Goal: Transaction & Acquisition: Book appointment/travel/reservation

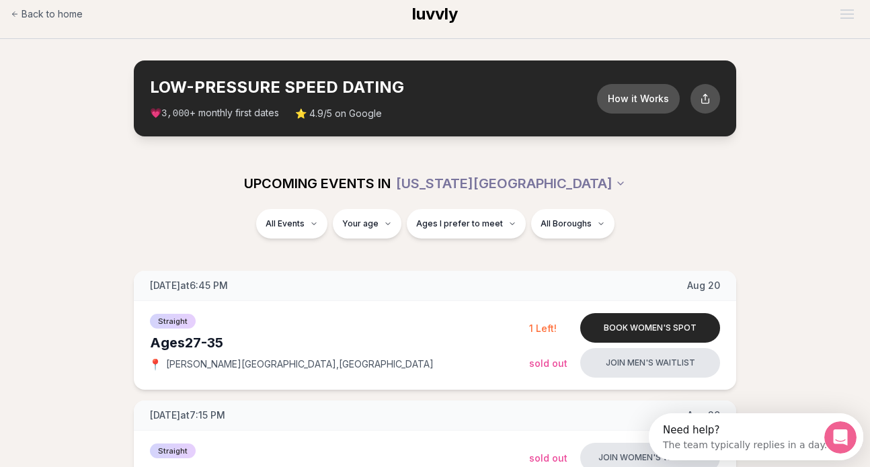
scroll to position [1, 0]
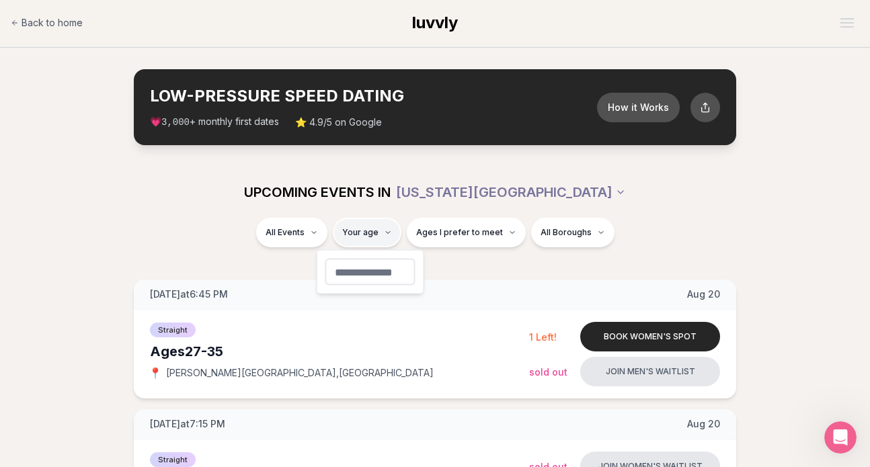
type input "**"
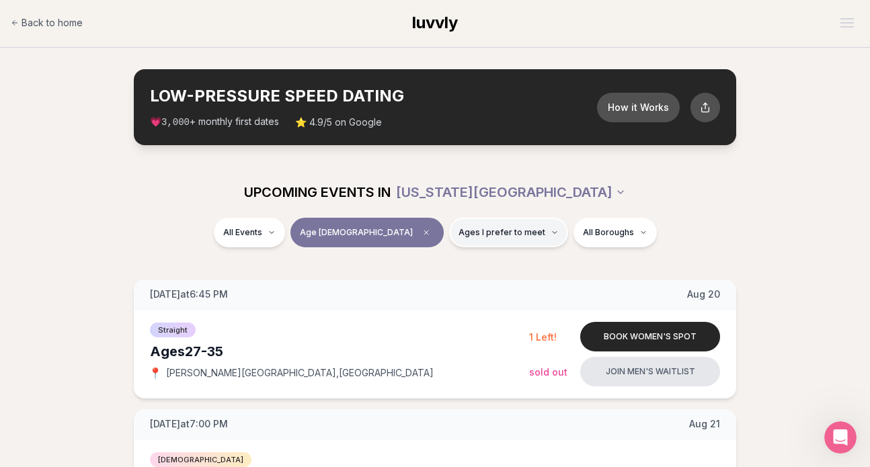
click at [489, 234] on span "Ages I prefer to meet" at bounding box center [501, 232] width 87 height 11
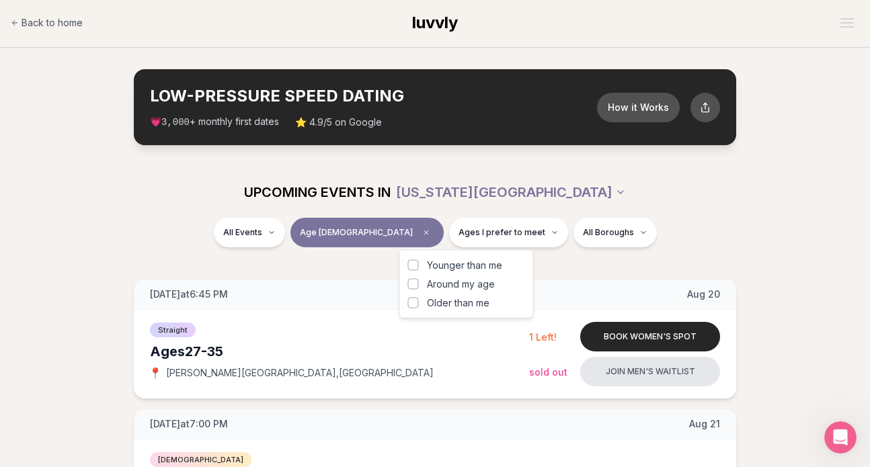
click at [456, 282] on span "Around my age" at bounding box center [461, 284] width 68 height 13
click at [419, 282] on button "Around my age" at bounding box center [413, 284] width 11 height 11
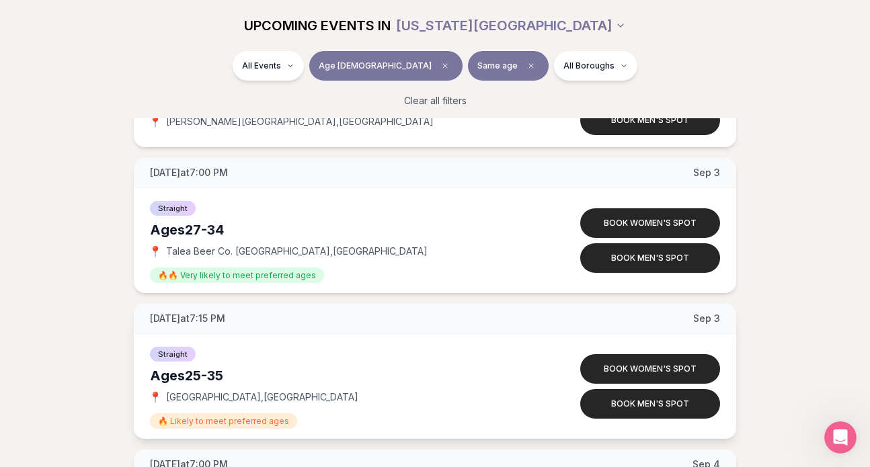
scroll to position [1828, 0]
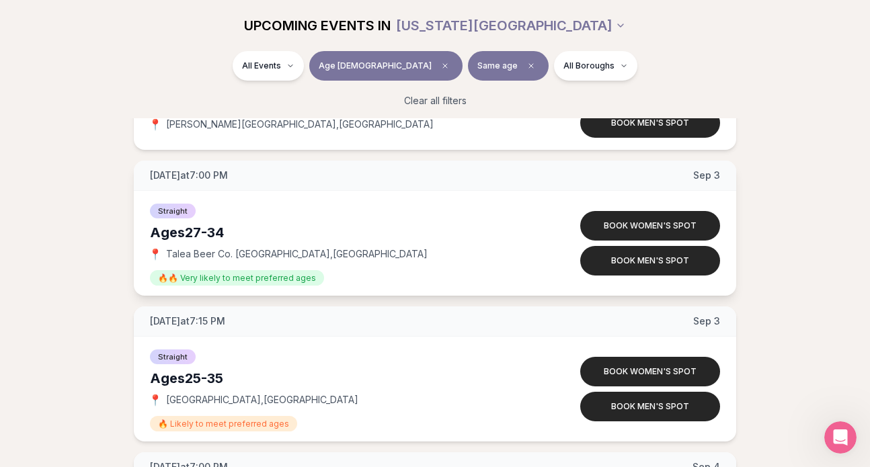
click at [172, 276] on span "🔥🔥 Very likely to meet preferred ages" at bounding box center [237, 277] width 174 height 15
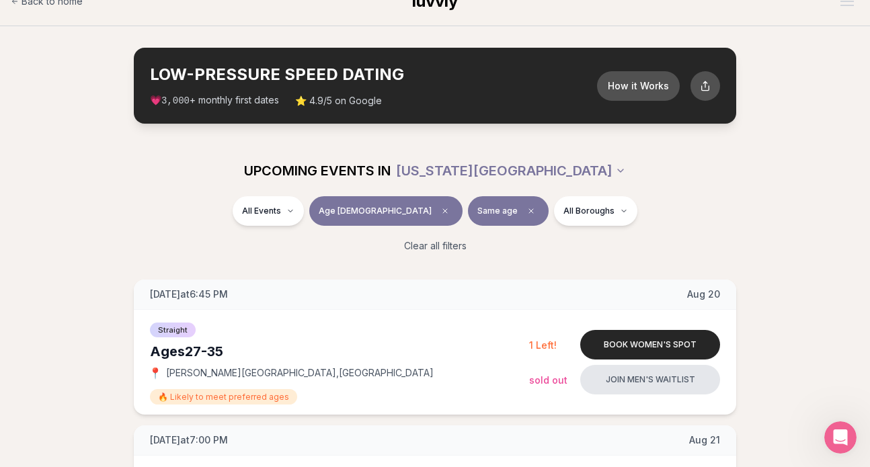
scroll to position [0, 0]
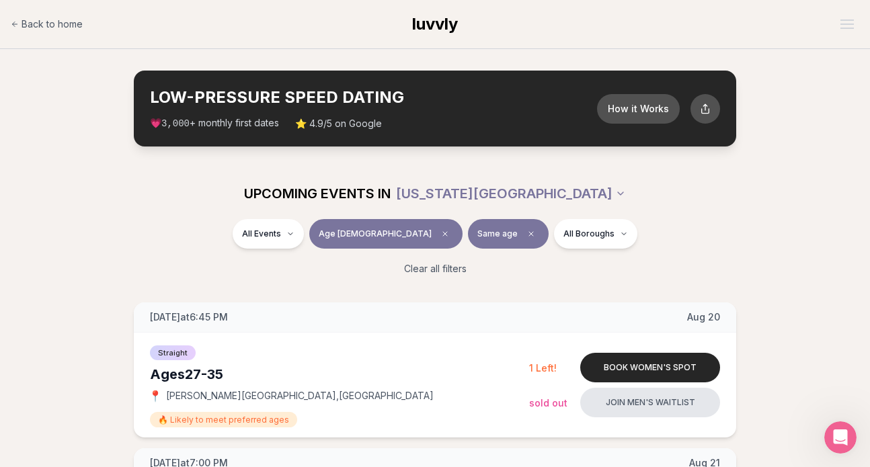
click at [477, 239] on span "Same age" at bounding box center [497, 234] width 40 height 11
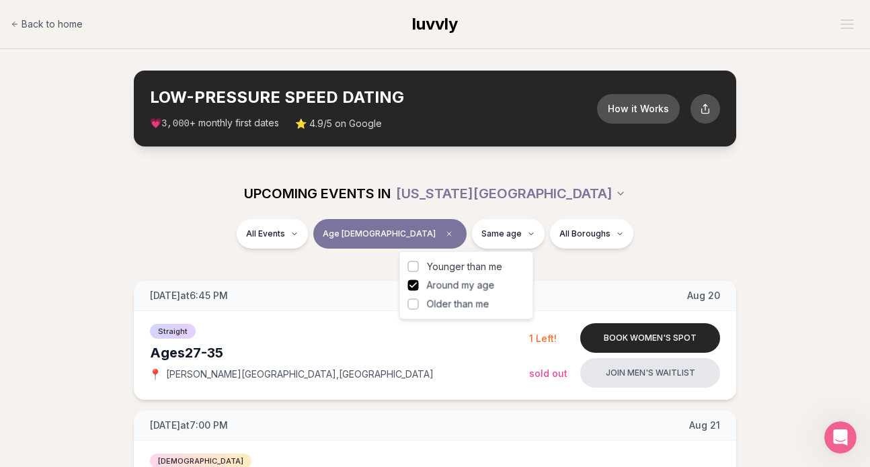
click at [428, 268] on span "Younger than me" at bounding box center [464, 266] width 75 height 13
click at [419, 268] on button "Younger than me" at bounding box center [413, 266] width 11 height 11
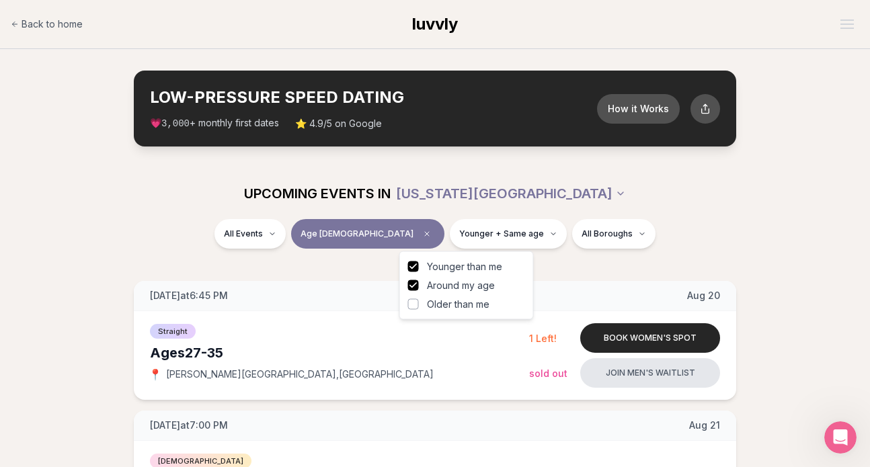
click at [417, 286] on button "Around my age" at bounding box center [413, 285] width 11 height 11
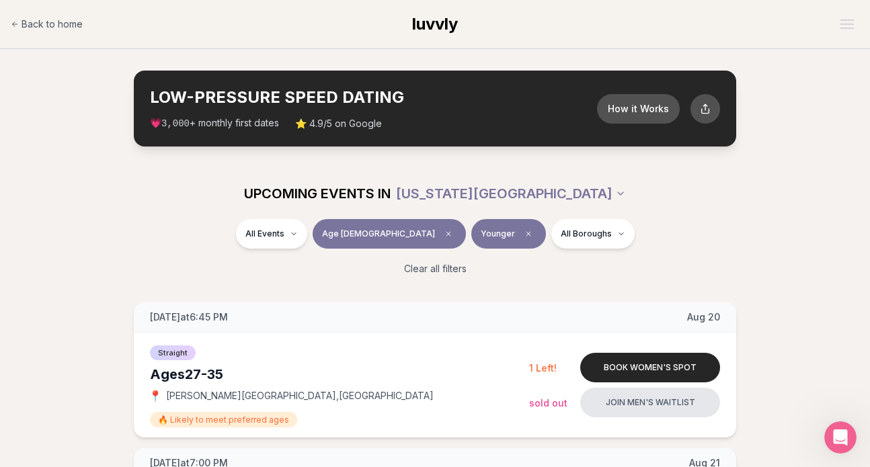
click at [477, 235] on button "Younger" at bounding box center [508, 234] width 75 height 30
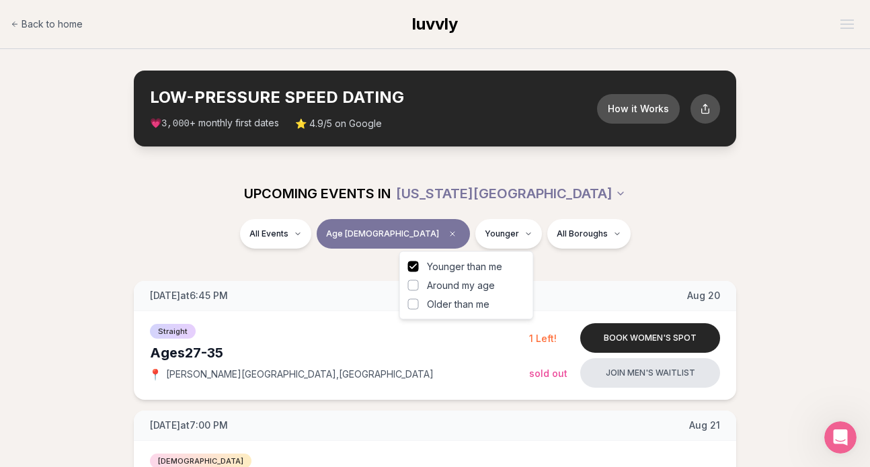
click at [414, 290] on button "Around my age" at bounding box center [413, 285] width 11 height 11
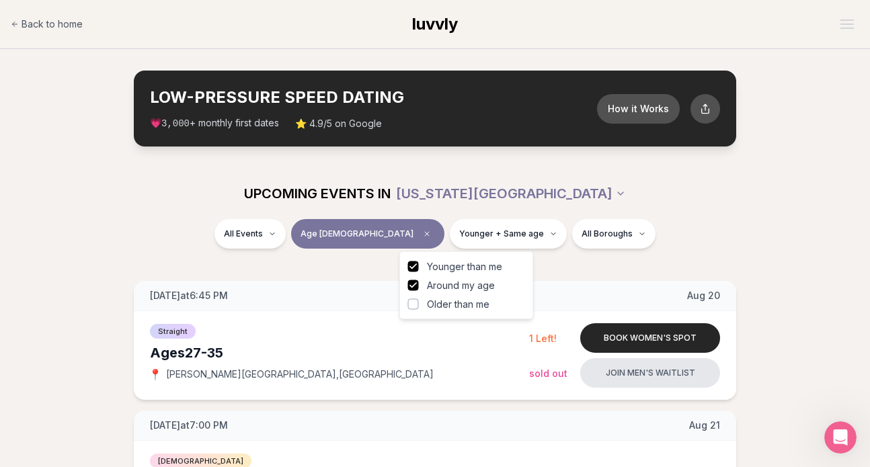
click at [414, 264] on button "Younger than me" at bounding box center [413, 266] width 11 height 11
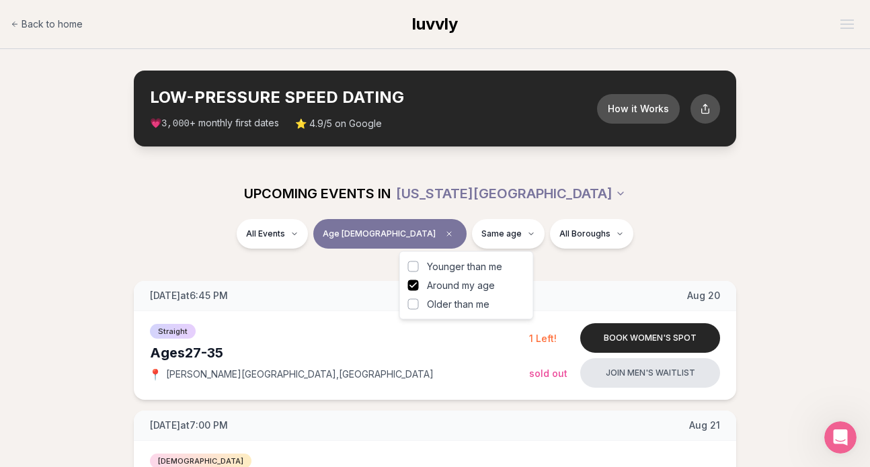
click at [676, 242] on div "All Events Age [DEMOGRAPHIC_DATA] Same age All Boroughs" at bounding box center [434, 236] width 753 height 35
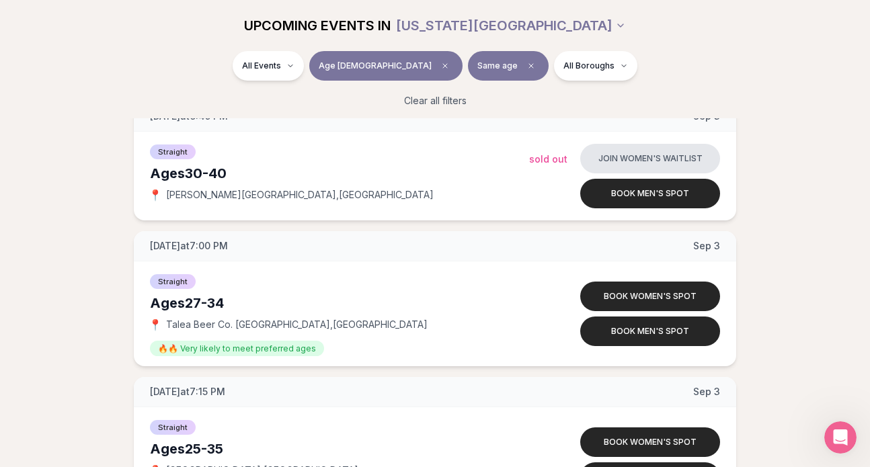
scroll to position [1756, 0]
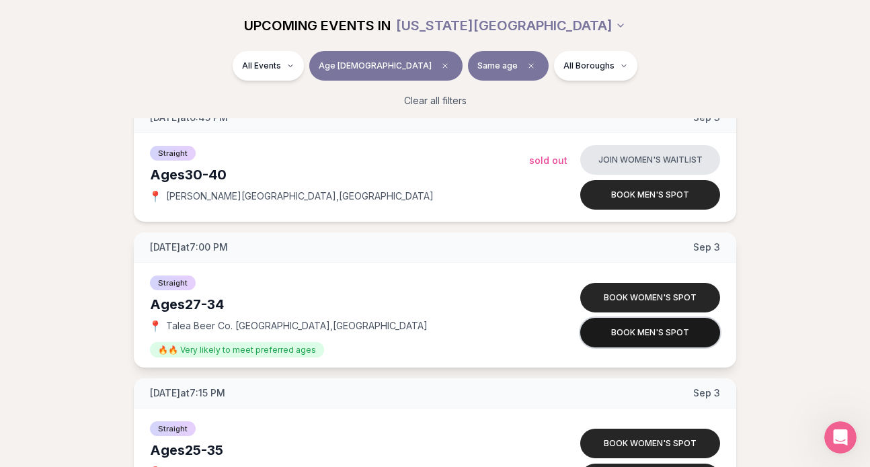
click at [643, 334] on button "Book men's spot" at bounding box center [650, 333] width 140 height 30
